Goal: Task Accomplishment & Management: Manage account settings

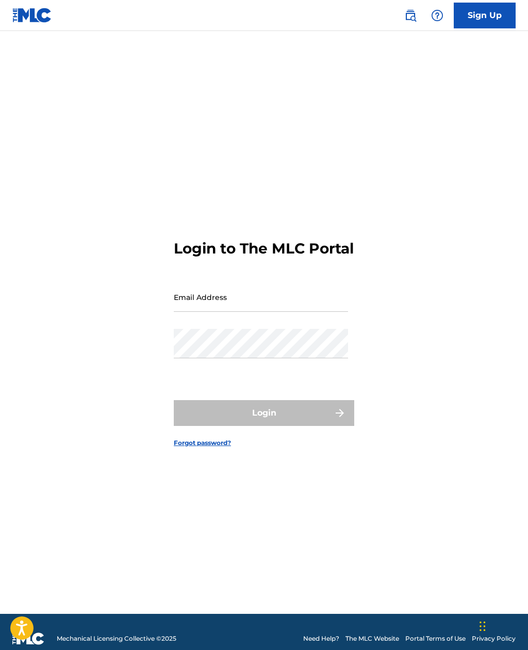
click at [226, 312] on input "Email Address" at bounding box center [261, 296] width 174 height 29
click at [219, 312] on input "Email Address" at bounding box center [261, 296] width 174 height 29
type input "[EMAIL_ADDRESS][DOMAIN_NAME]"
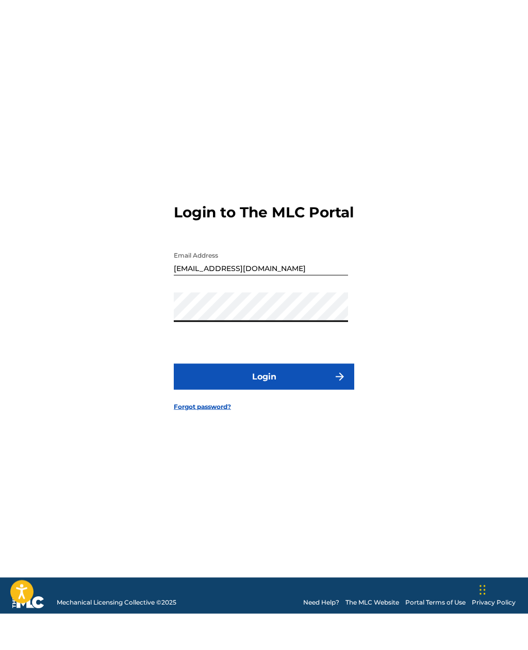
click at [270, 401] on button "Login" at bounding box center [264, 413] width 181 height 26
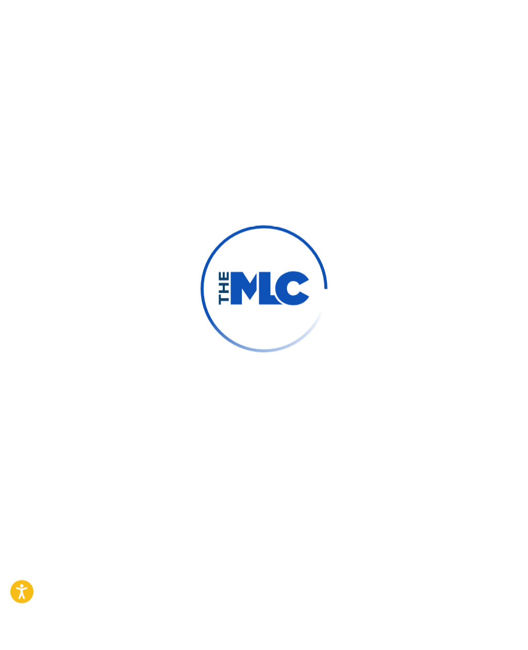
scroll to position [13, 0]
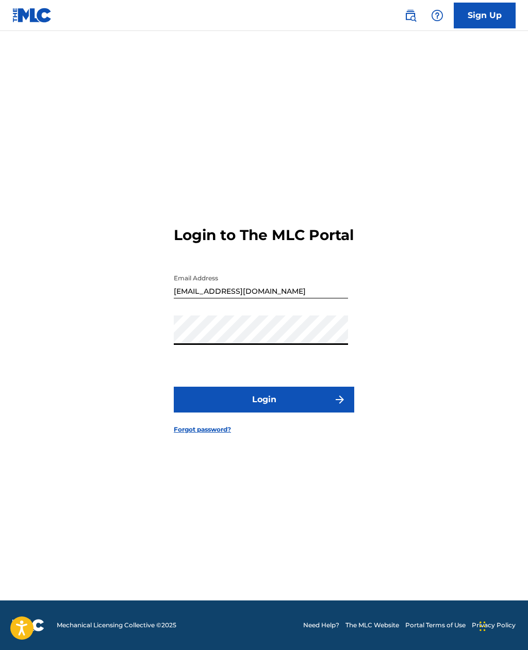
click at [267, 412] on button "Login" at bounding box center [264, 400] width 181 height 26
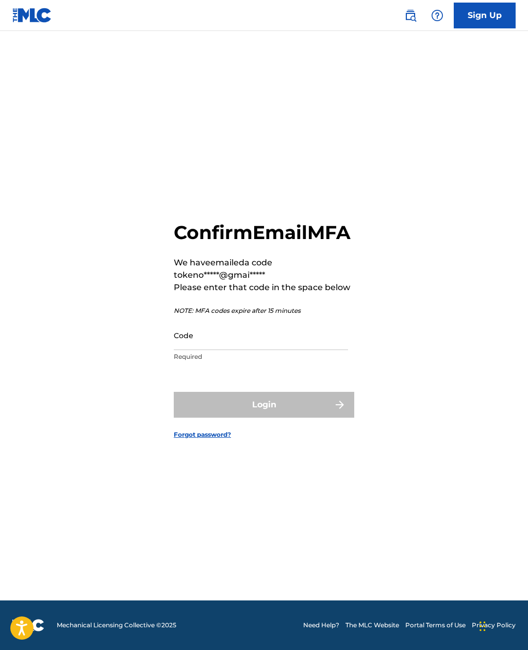
click at [233, 350] on input "Code" at bounding box center [261, 334] width 174 height 29
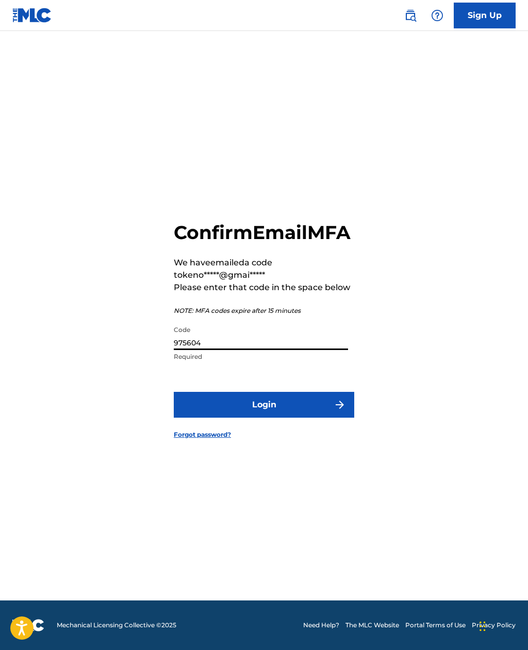
type input "975604"
click at [269, 417] on button "Login" at bounding box center [264, 405] width 181 height 26
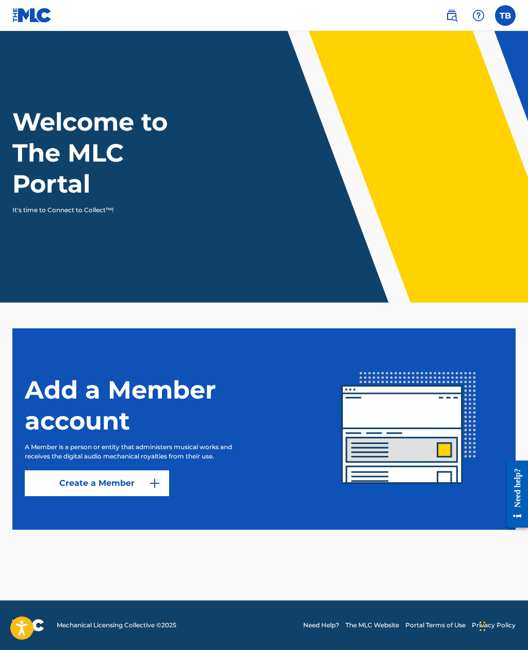
click at [480, 242] on header "Welcome to The MLC Portal It's time to Connect to Collect™!" at bounding box center [264, 166] width 528 height 271
click at [507, 21] on label at bounding box center [505, 15] width 21 height 21
click at [506, 15] on input "TB [PERSON_NAME] [EMAIL_ADDRESS][DOMAIN_NAME] Notification Preferences Profile …" at bounding box center [506, 15] width 0 height 0
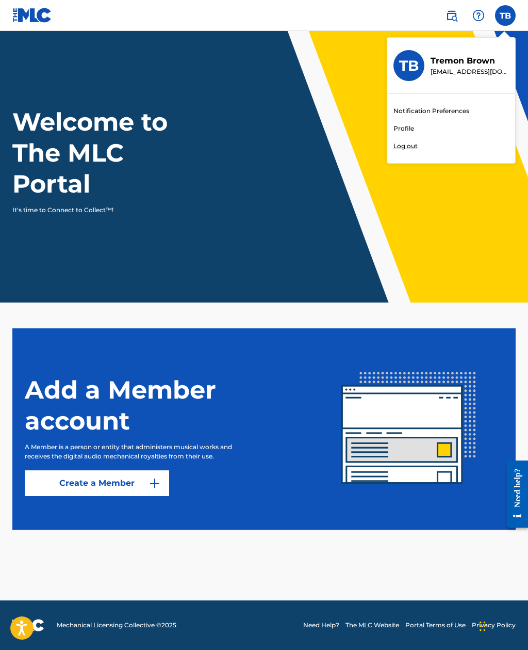
click at [412, 125] on link "Profile" at bounding box center [404, 128] width 21 height 9
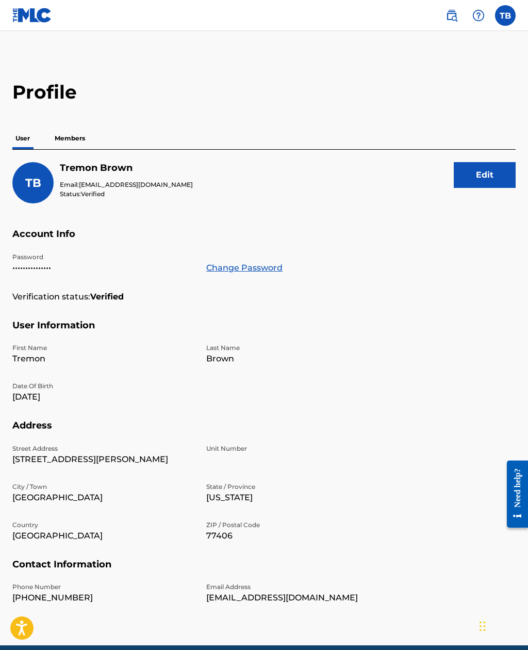
click at [77, 141] on p "Members" at bounding box center [70, 138] width 37 height 22
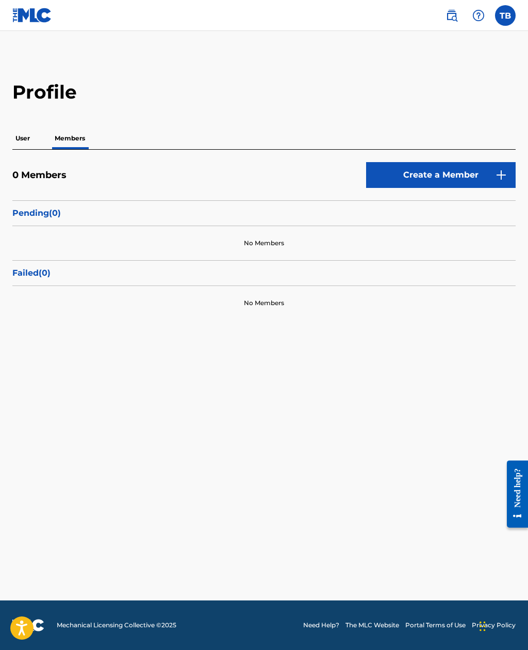
click at [28, 140] on p "User" at bounding box center [22, 138] width 21 height 22
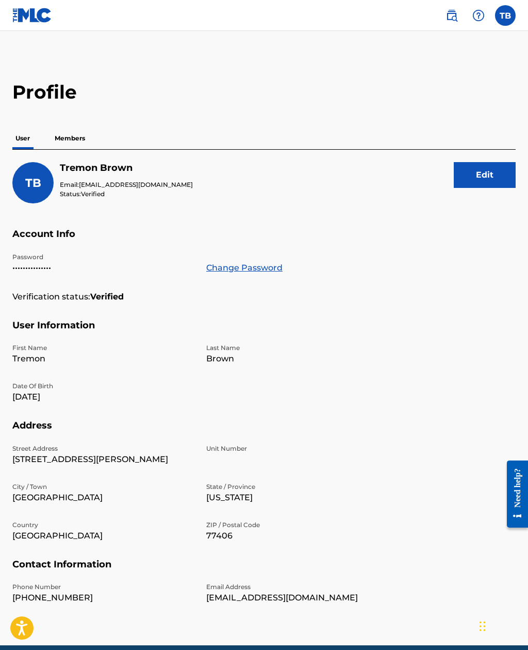
click at [478, 16] on img at bounding box center [479, 15] width 12 height 12
click at [483, 67] on p "View portal intro" at bounding box center [479, 69] width 88 height 25
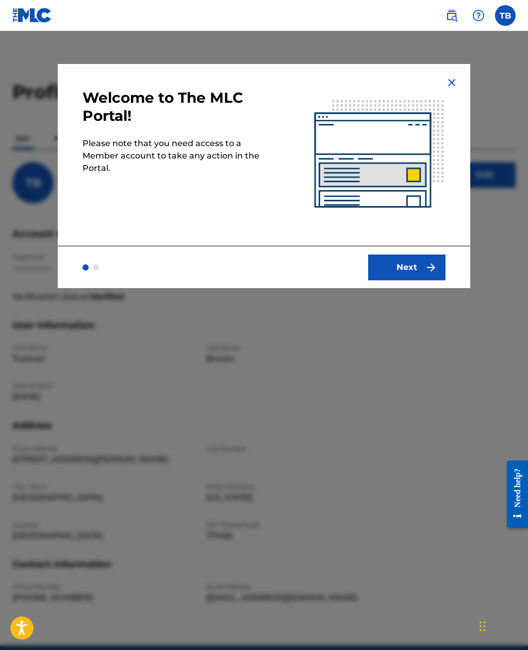
click at [452, 81] on img at bounding box center [452, 82] width 12 height 12
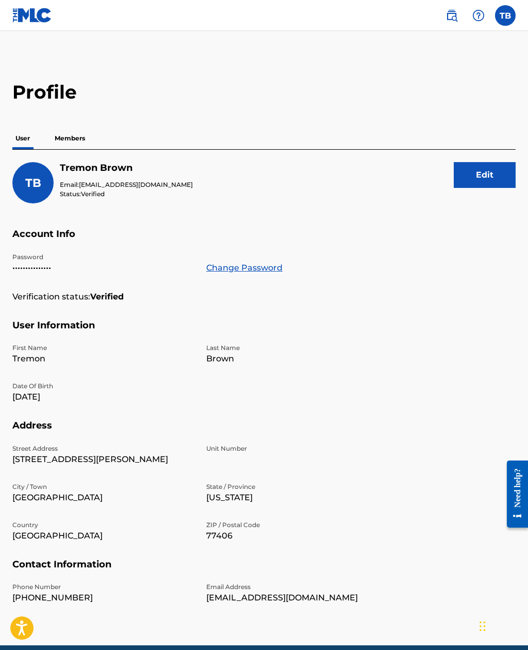
click at [76, 138] on p "Members" at bounding box center [70, 138] width 37 height 22
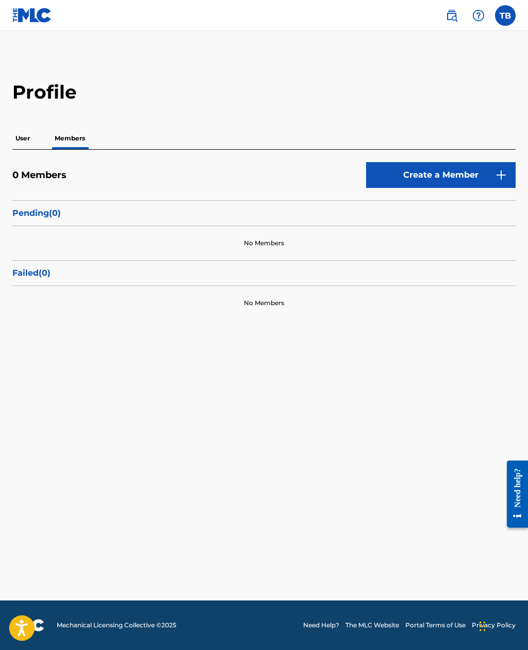
click at [28, 629] on icon "Open accessiBe: accessibility options, statement and help" at bounding box center [21, 627] width 12 height 17
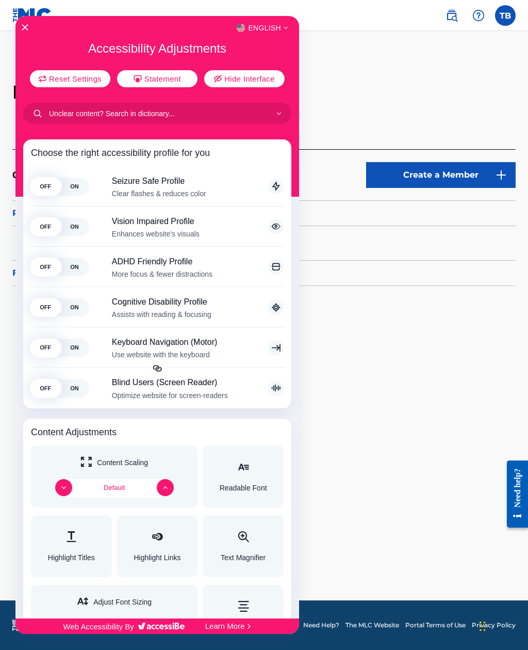
click at [326, 384] on div at bounding box center [264, 325] width 528 height 650
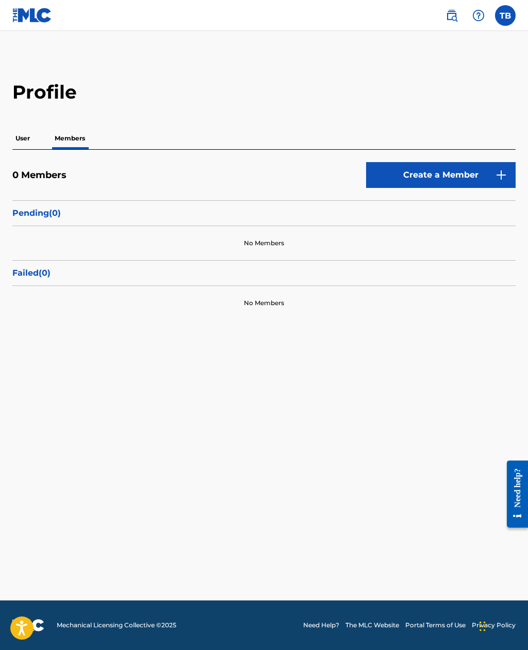
click at [452, 13] on img at bounding box center [452, 15] width 12 height 12
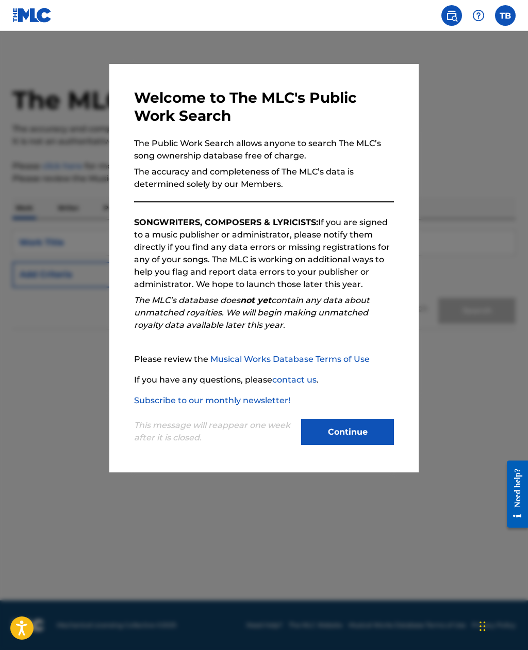
click at [367, 440] on button "Continue" at bounding box center [347, 432] width 93 height 26
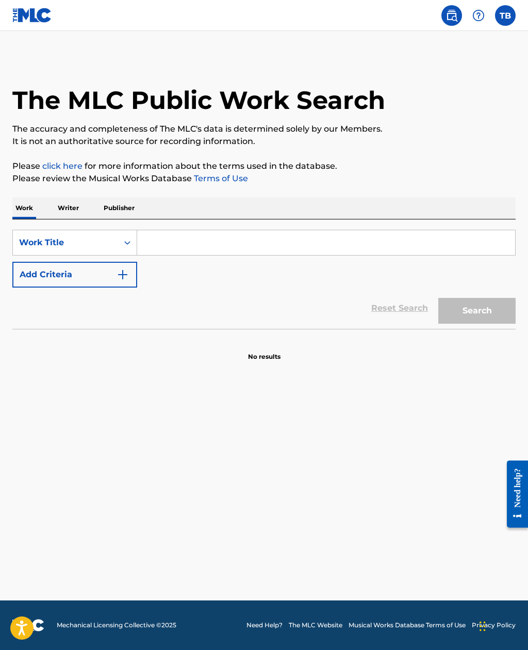
click at [69, 205] on p "Writer" at bounding box center [68, 208] width 27 height 22
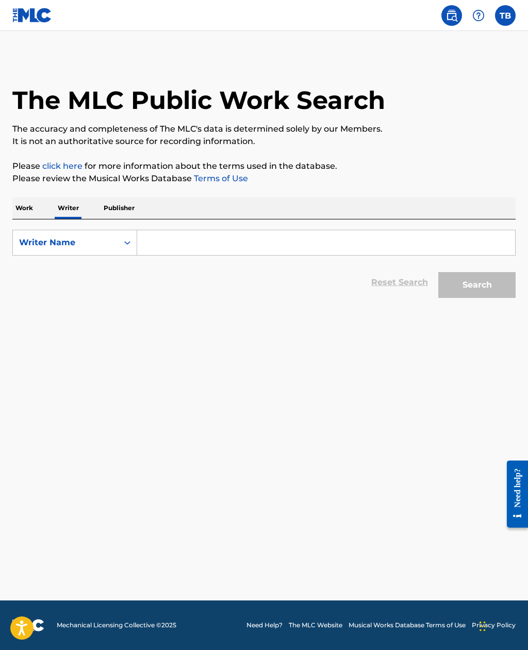
click at [176, 244] on input "Search Form" at bounding box center [326, 242] width 378 height 25
type input "P"
click at [195, 271] on div "tremon br own" at bounding box center [248, 265] width 223 height 19
type input "[PERSON_NAME]"
click at [486, 285] on button "Search" at bounding box center [477, 285] width 77 height 26
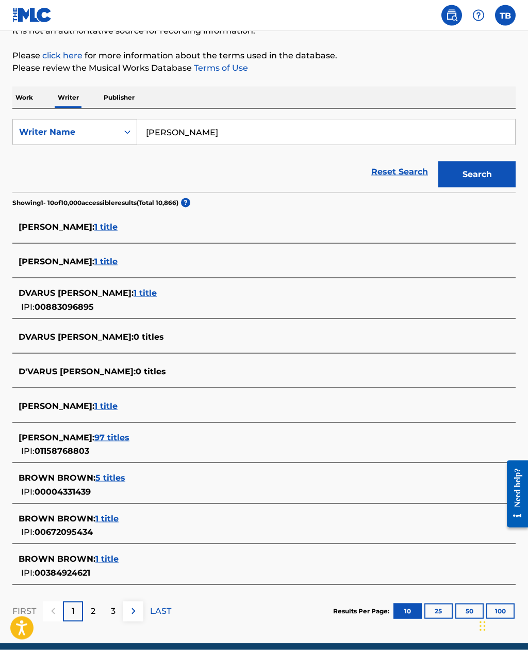
scroll to position [120, 0]
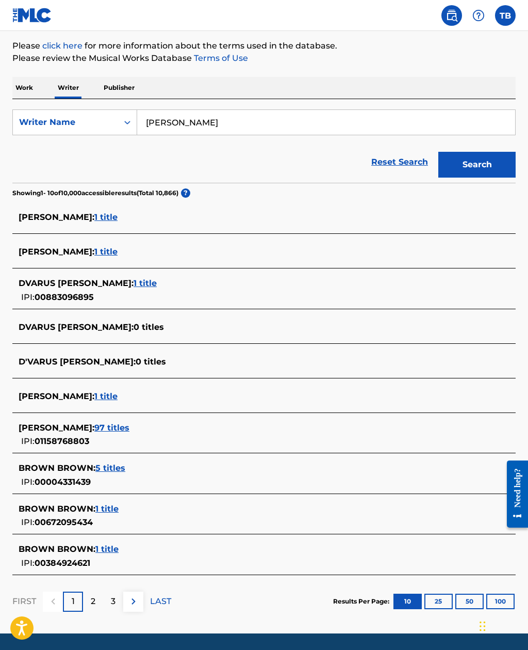
click at [120, 425] on span "97 titles" at bounding box center [111, 428] width 35 height 10
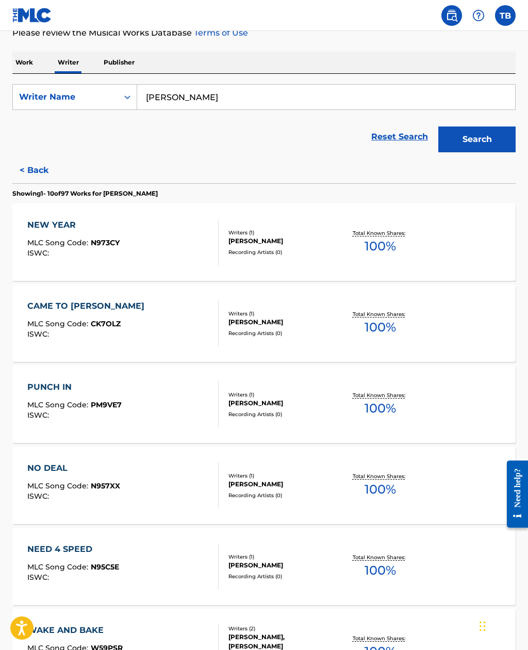
scroll to position [0, 0]
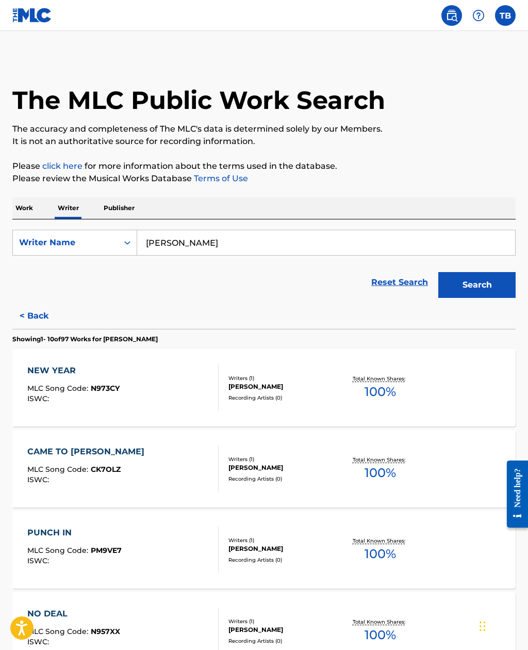
click at [126, 209] on p "Publisher" at bounding box center [119, 208] width 37 height 22
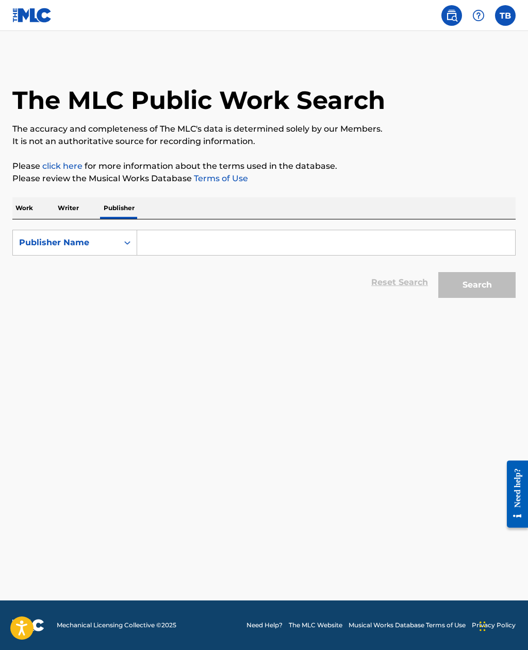
click at [69, 206] on p "Writer" at bounding box center [68, 208] width 27 height 22
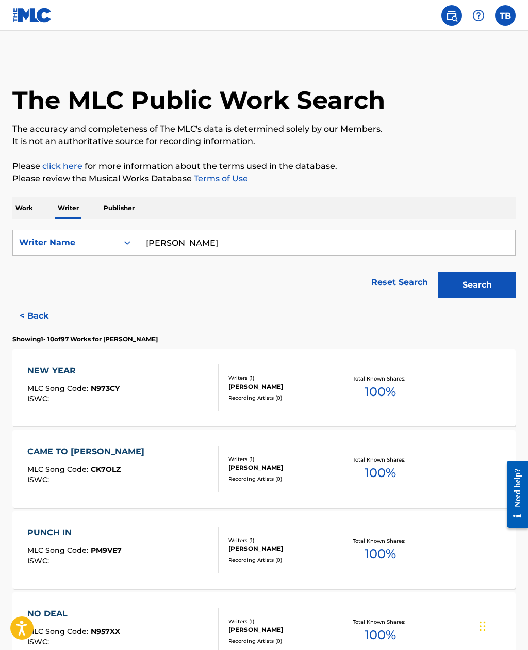
click at [27, 212] on p "Work" at bounding box center [24, 208] width 24 height 22
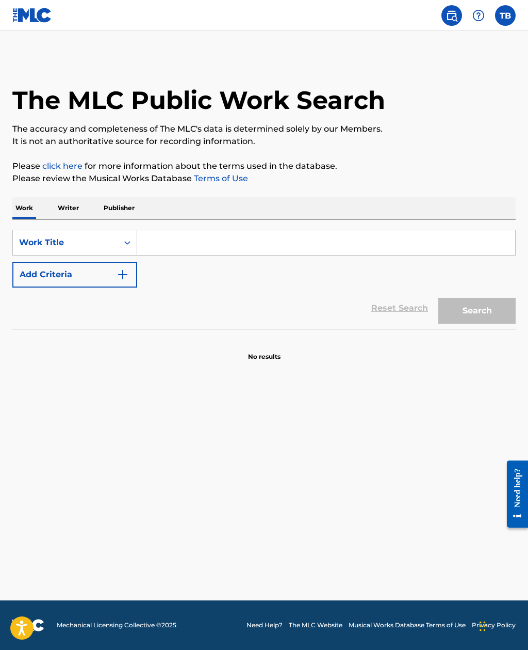
click at [504, 13] on label at bounding box center [505, 15] width 21 height 21
click at [506, 15] on input "TB [PERSON_NAME] [EMAIL_ADDRESS][DOMAIN_NAME] Notification Preferences Profile …" at bounding box center [506, 15] width 0 height 0
click at [413, 130] on link "Profile" at bounding box center [404, 128] width 21 height 9
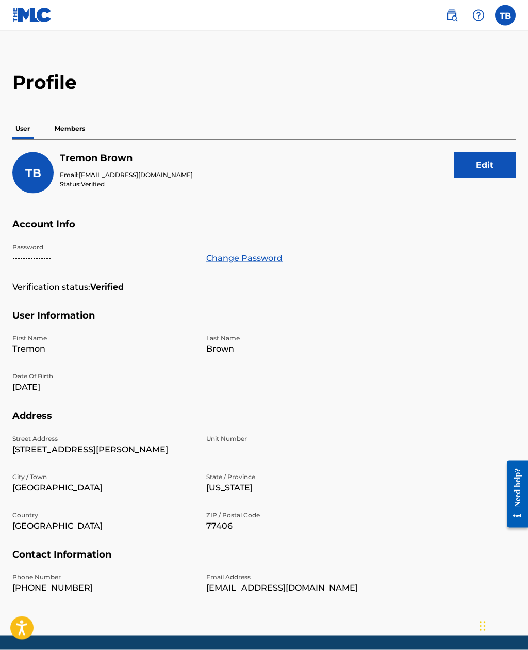
scroll to position [11, 0]
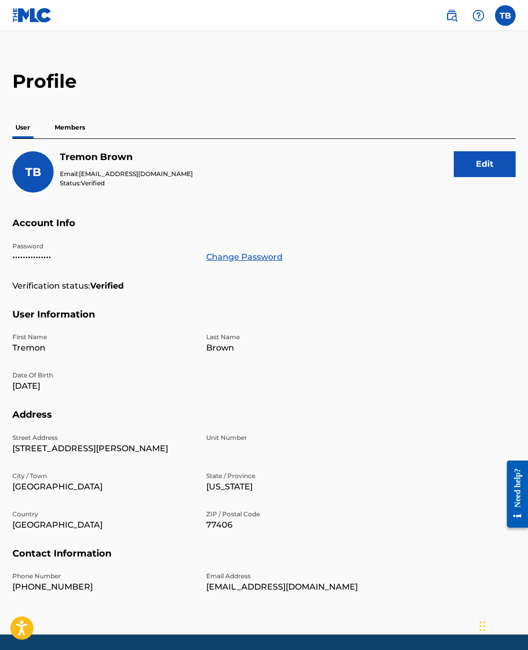
click at [81, 126] on p "Members" at bounding box center [70, 128] width 37 height 22
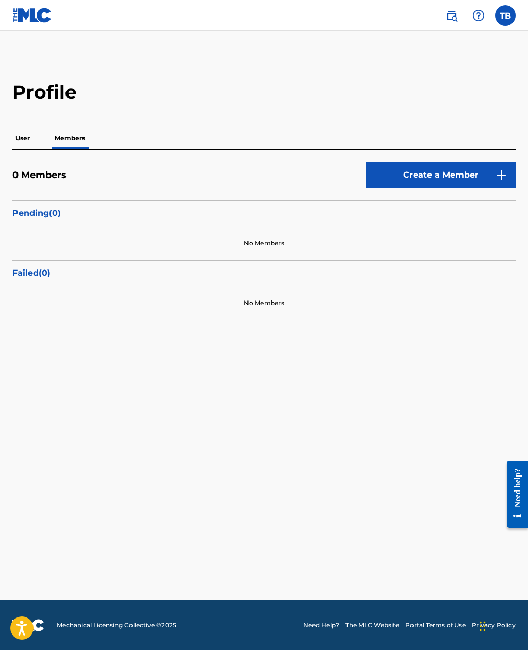
click at [475, 13] on img at bounding box center [479, 15] width 12 height 12
click at [473, 47] on p "View portal intro" at bounding box center [479, 35] width 88 height 25
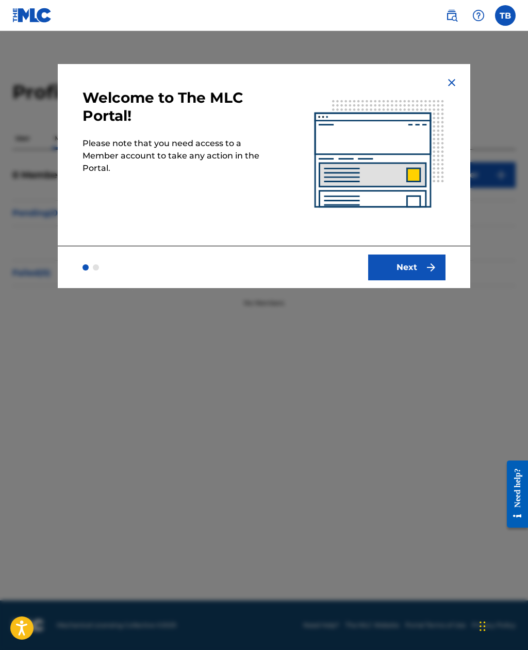
click at [419, 273] on button "Next" at bounding box center [406, 267] width 77 height 26
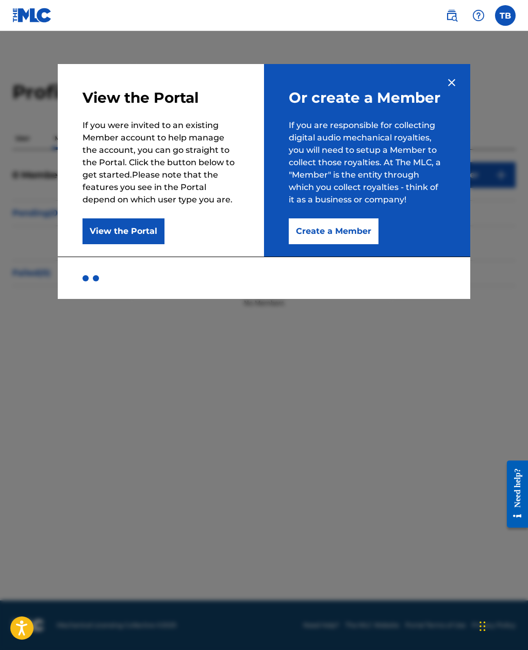
click at [143, 223] on button "View the Portal" at bounding box center [124, 231] width 82 height 26
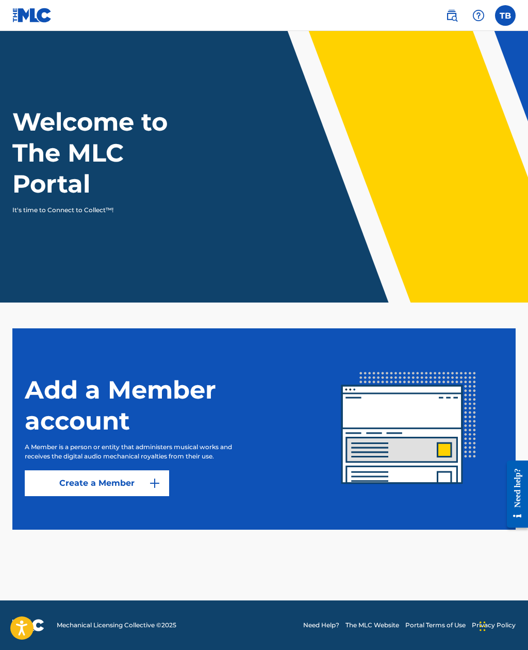
click at [475, 15] on img at bounding box center [479, 15] width 12 height 12
click at [486, 47] on p "View portal intro" at bounding box center [479, 35] width 88 height 25
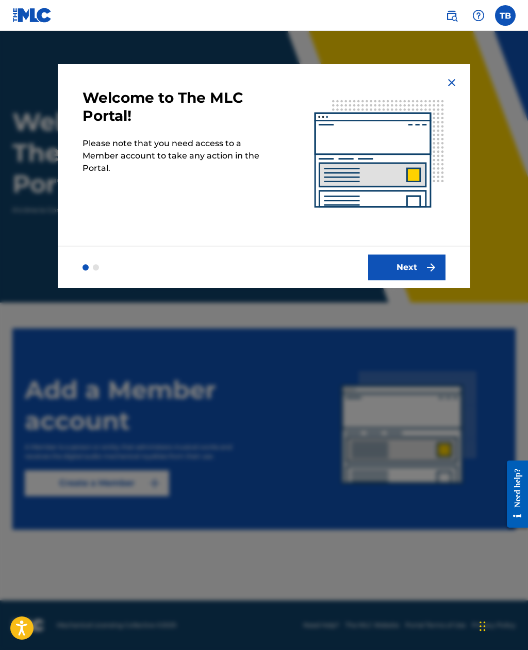
click at [415, 263] on button "Next" at bounding box center [406, 267] width 77 height 26
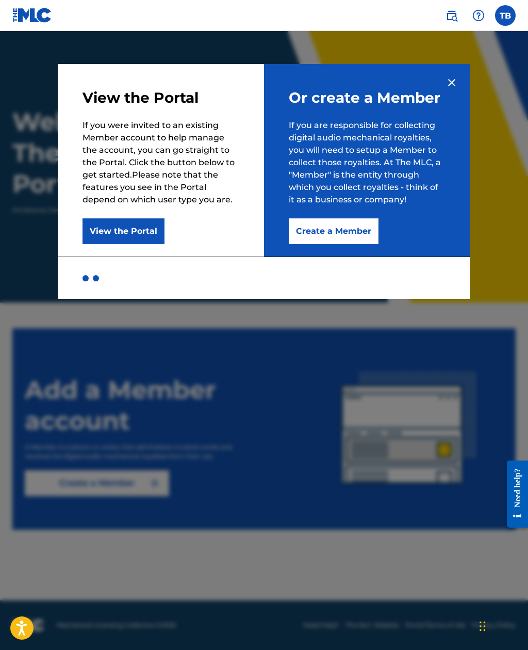
click at [450, 13] on img at bounding box center [452, 15] width 12 height 12
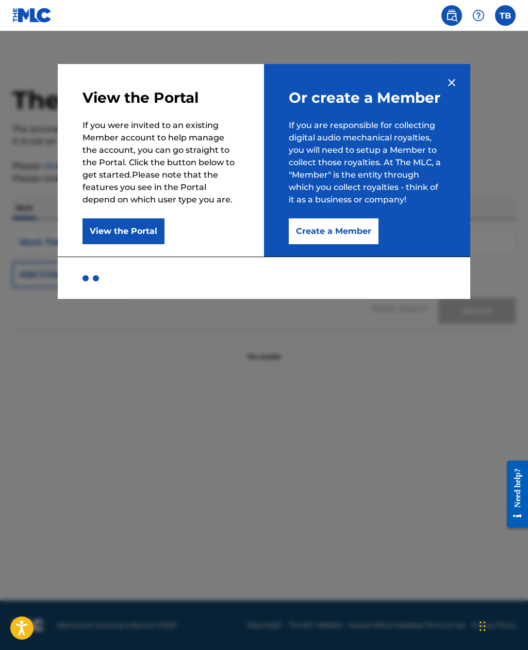
click at [448, 23] on link at bounding box center [452, 15] width 21 height 21
click at [456, 17] on img at bounding box center [452, 15] width 12 height 12
click at [457, 12] on img at bounding box center [452, 15] width 12 height 12
click at [458, 76] on img at bounding box center [452, 82] width 12 height 12
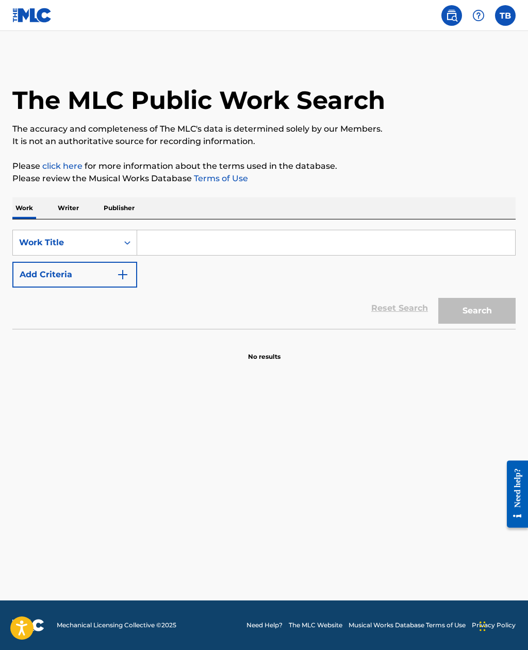
click at [510, 13] on label at bounding box center [505, 15] width 21 height 21
click at [506, 15] on input "TB [PERSON_NAME] [EMAIL_ADDRESS][DOMAIN_NAME] Notification Preferences Profile …" at bounding box center [506, 15] width 0 height 0
click at [439, 109] on link "Notification Preferences" at bounding box center [432, 110] width 76 height 9
